Goal: Task Accomplishment & Management: Use online tool/utility

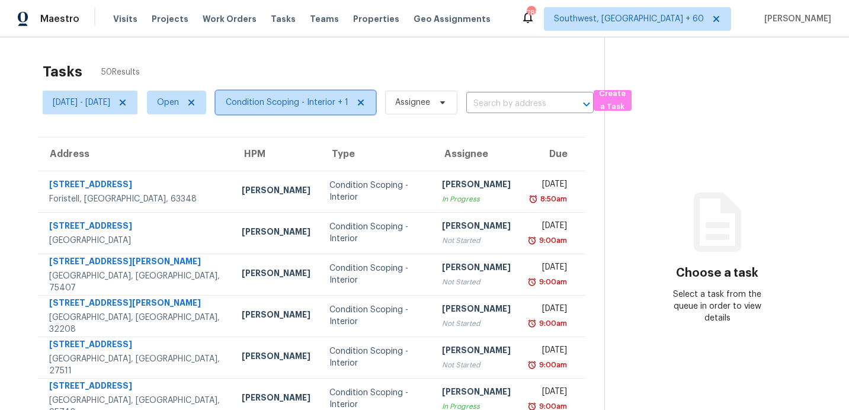
click at [341, 103] on span "Condition Scoping - Interior + 1" at bounding box center [287, 103] width 123 height 12
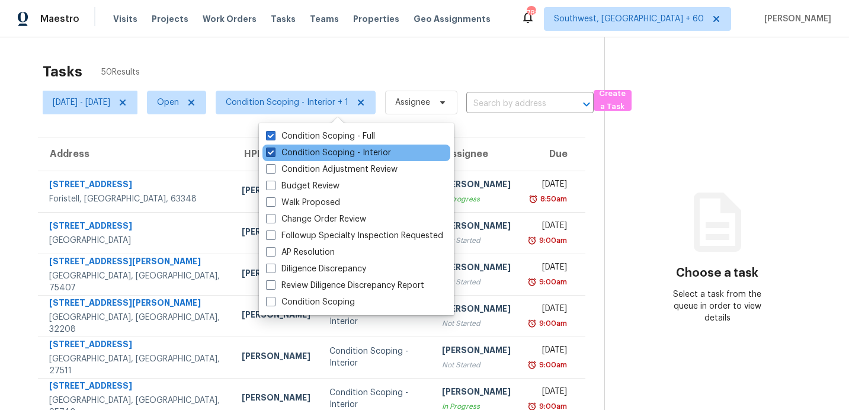
click at [344, 151] on label "Condition Scoping - Interior" at bounding box center [328, 153] width 125 height 12
click at [274, 151] on input "Condition Scoping - Interior" at bounding box center [270, 151] width 8 height 8
checkbox input "false"
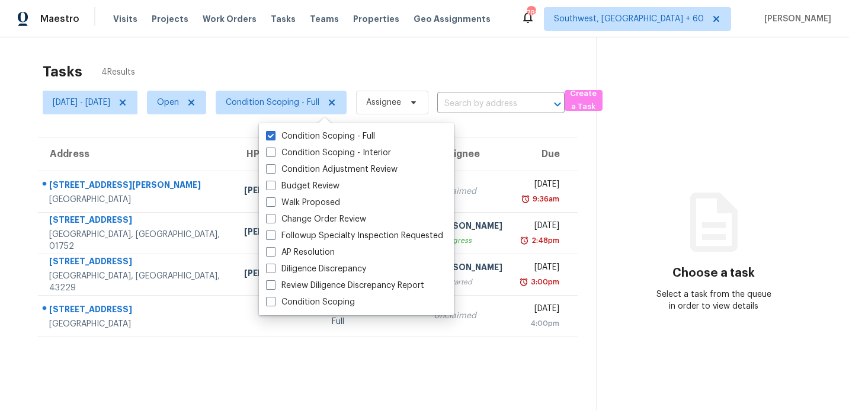
click at [343, 50] on div "Tasks 4 Results Thu, Sep 04 - Thu, Sep 04 Open Condition Scoping - Full Assigne…" at bounding box center [424, 242] width 849 height 410
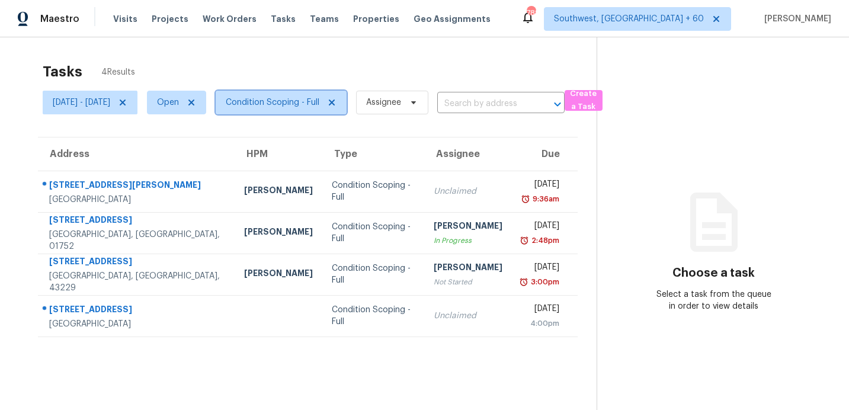
click at [308, 94] on span "Condition Scoping - Full" at bounding box center [281, 103] width 131 height 24
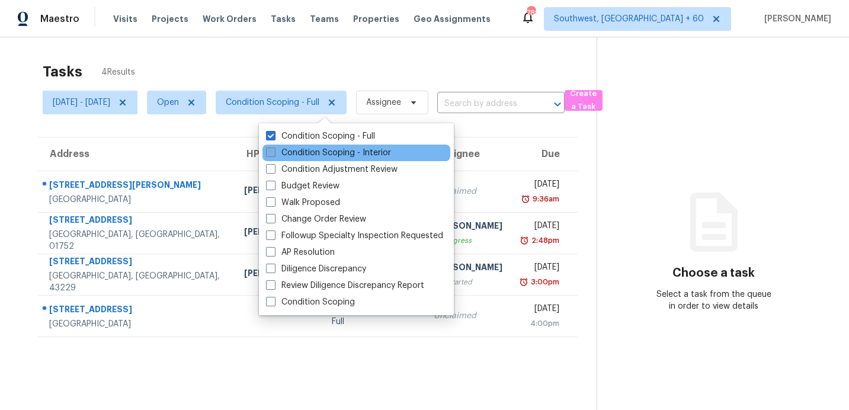
click at [289, 155] on label "Condition Scoping - Interior" at bounding box center [328, 153] width 125 height 12
click at [274, 155] on input "Condition Scoping - Interior" at bounding box center [270, 151] width 8 height 8
checkbox input "true"
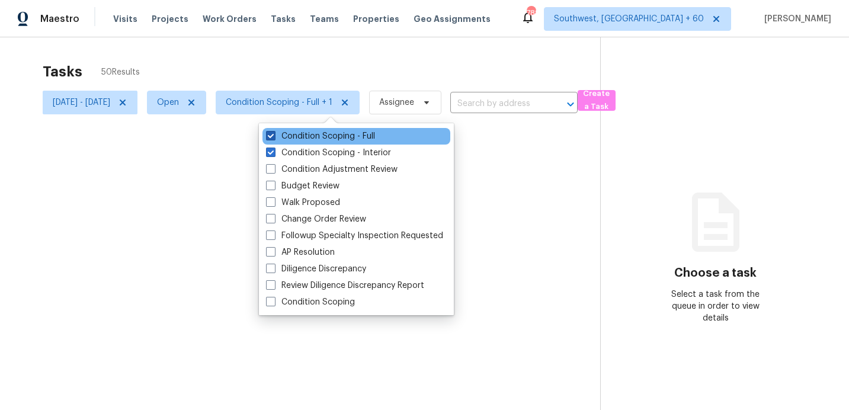
click at [300, 139] on label "Condition Scoping - Full" at bounding box center [320, 136] width 109 height 12
click at [274, 138] on input "Condition Scoping - Full" at bounding box center [270, 134] width 8 height 8
checkbox input "false"
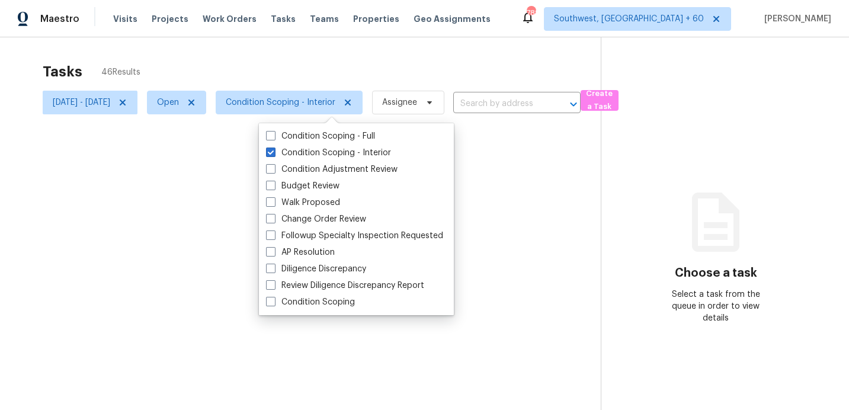
click at [320, 68] on div at bounding box center [424, 205] width 849 height 410
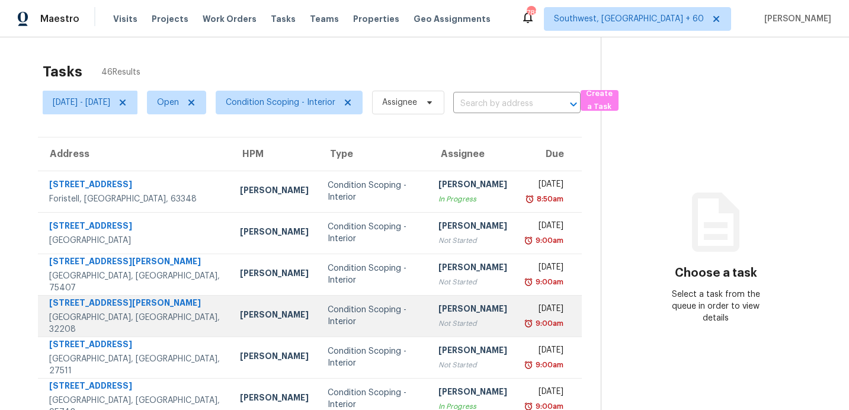
scroll to position [207, 0]
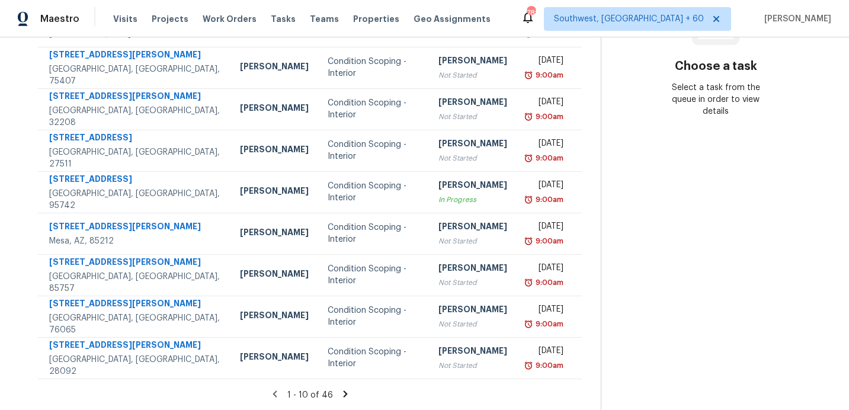
click at [347, 389] on icon at bounding box center [345, 394] width 11 height 11
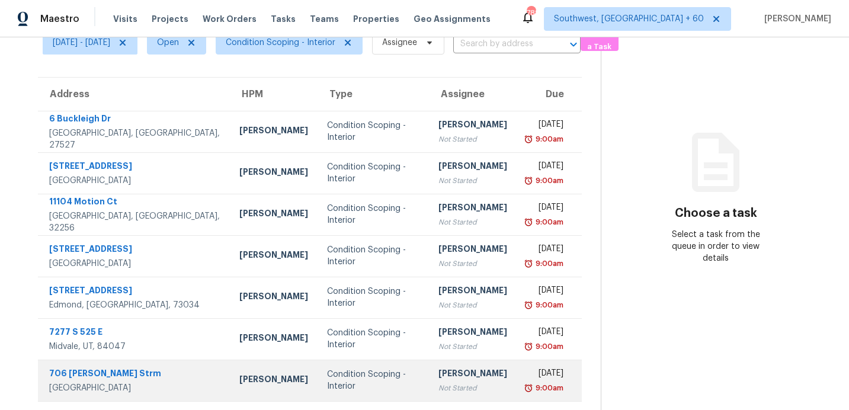
scroll to position [0, 0]
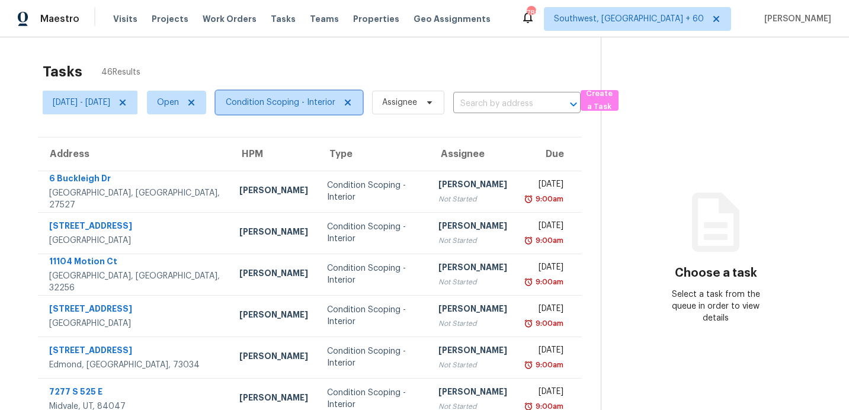
click at [304, 98] on span "Condition Scoping - Interior" at bounding box center [281, 103] width 110 height 12
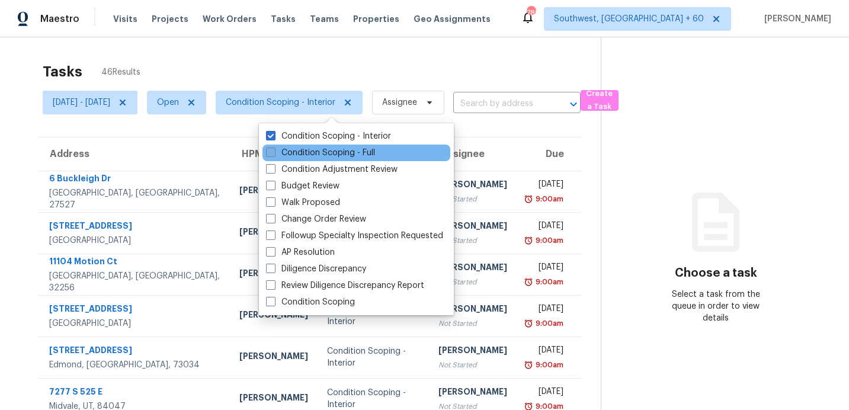
click at [300, 154] on label "Condition Scoping - Full" at bounding box center [320, 153] width 109 height 12
click at [274, 154] on input "Condition Scoping - Full" at bounding box center [270, 151] width 8 height 8
checkbox input "true"
